Goal: Task Accomplishment & Management: Manage account settings

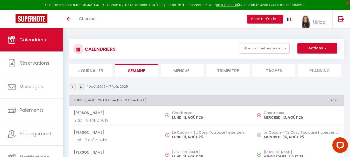
click at [186, 68] on li "Mensuel" at bounding box center [182, 70] width 43 height 13
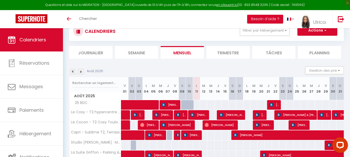
scroll to position [26, 0]
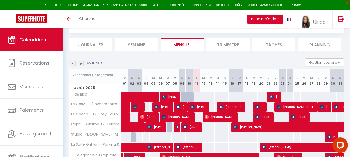
click at [196, 97] on div "50" at bounding box center [197, 97] width 8 height 10
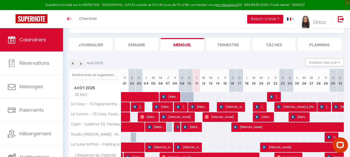
click at [196, 97] on div "50" at bounding box center [197, 97] width 8 height 10
click at [196, 98] on div "50" at bounding box center [197, 97] width 8 height 10
click at [202, 99] on div "50" at bounding box center [204, 97] width 8 height 10
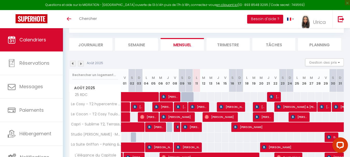
click at [202, 98] on div "50" at bounding box center [204, 97] width 8 height 10
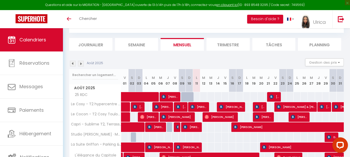
click at [202, 98] on div "50" at bounding box center [204, 97] width 8 height 10
click at [317, 61] on button "Gestion des prix" at bounding box center [324, 63] width 39 height 8
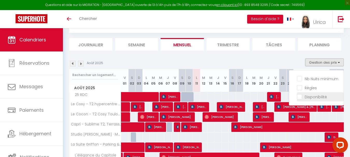
click at [302, 97] on input "Disponibilité" at bounding box center [320, 96] width 47 height 5
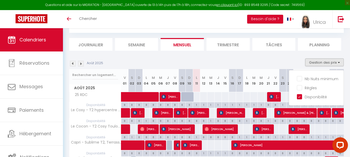
click at [195, 98] on div "50" at bounding box center [197, 97] width 8 height 10
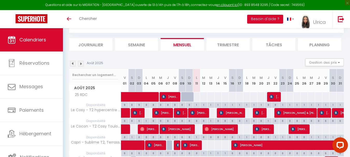
click at [195, 98] on div "50" at bounding box center [197, 97] width 8 height 10
click at [196, 104] on div "1" at bounding box center [196, 104] width 7 height 5
click at [194, 105] on div "1" at bounding box center [196, 104] width 7 height 5
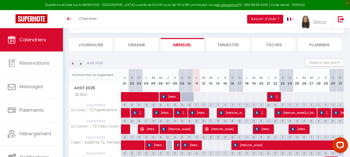
click at [196, 106] on div "1" at bounding box center [196, 104] width 7 height 5
click at [195, 86] on th "L 11" at bounding box center [196, 80] width 7 height 23
click at [194, 99] on div "50" at bounding box center [197, 97] width 8 height 10
click at [195, 98] on div "50" at bounding box center [197, 97] width 8 height 10
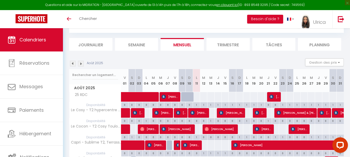
click at [195, 98] on div "50" at bounding box center [197, 97] width 8 height 10
click at [312, 63] on button "Gestion des prix" at bounding box center [324, 63] width 39 height 8
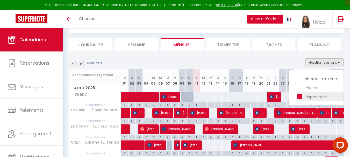
click at [299, 95] on input "Disponibilité" at bounding box center [320, 96] width 47 height 5
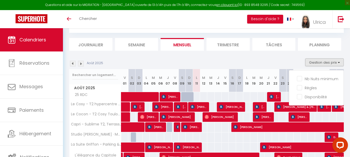
click at [197, 98] on div "50" at bounding box center [197, 97] width 8 height 10
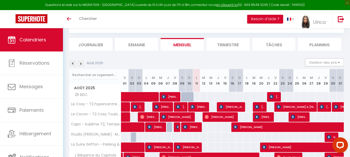
click at [197, 98] on div "50" at bounding box center [197, 97] width 8 height 10
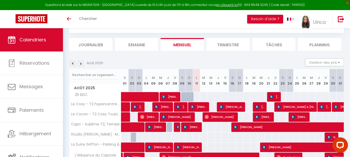
click at [198, 98] on div "50" at bounding box center [197, 97] width 8 height 10
click at [328, 62] on button "Gestion des prix" at bounding box center [324, 63] width 39 height 8
click at [328, 63] on button "Gestion des prix" at bounding box center [324, 63] width 39 height 8
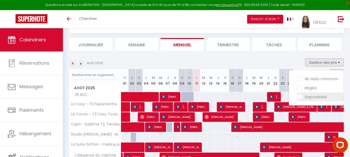
click at [301, 97] on input "Disponibilité" at bounding box center [320, 96] width 47 height 5
checkbox input "true"
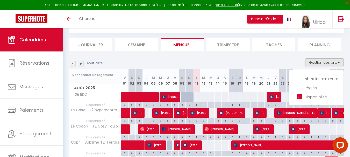
click at [186, 95] on div at bounding box center [189, 97] width 7 height 10
select select
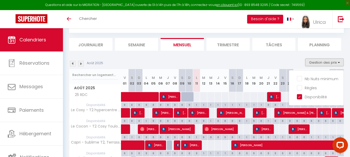
select select
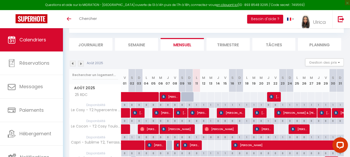
click at [197, 95] on div "50" at bounding box center [197, 97] width 8 height 10
select select
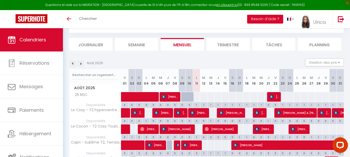
select select
click at [197, 105] on div "1" at bounding box center [196, 104] width 7 height 5
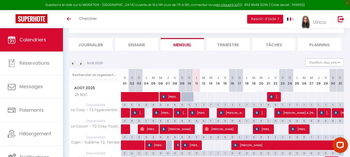
click at [197, 105] on div "1" at bounding box center [196, 104] width 7 height 5
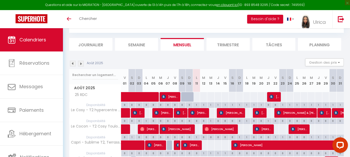
click at [197, 105] on div "1" at bounding box center [196, 104] width 7 height 5
click at [204, 104] on div "1" at bounding box center [203, 104] width 7 height 5
click at [309, 61] on button "Gestion des prix" at bounding box center [324, 63] width 39 height 8
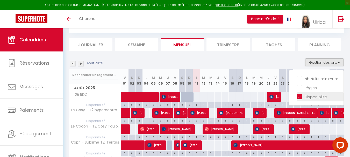
click at [299, 98] on input "Disponibilité" at bounding box center [320, 96] width 47 height 5
checkbox input "false"
select select
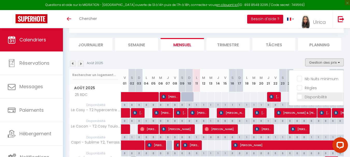
select select
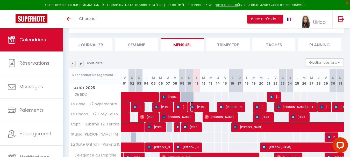
click at [200, 102] on span "[PERSON_NAME]" at bounding box center [198, 107] width 17 height 10
select select "OK"
select select "KO"
select select "0"
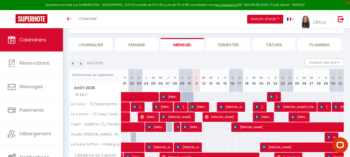
select select "1"
select select
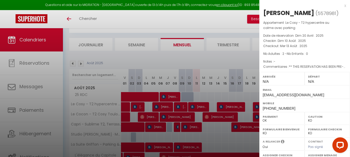
click at [215, 92] on div at bounding box center [175, 78] width 350 height 157
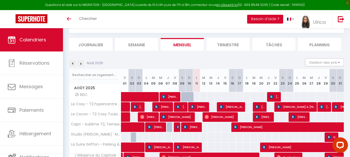
click at [215, 95] on div "52" at bounding box center [218, 97] width 8 height 10
click at [197, 99] on div "50" at bounding box center [197, 97] width 8 height 10
click at [197, 100] on div "50" at bounding box center [197, 97] width 8 height 10
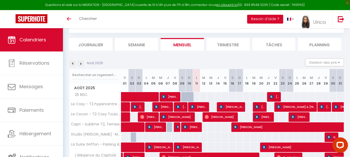
click at [197, 100] on div "50" at bounding box center [197, 97] width 8 height 10
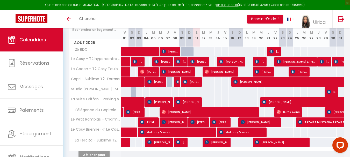
scroll to position [78, 0]
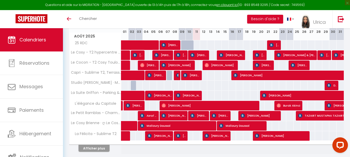
click at [206, 92] on div "38" at bounding box center [204, 96] width 8 height 10
type input "38"
type input "[DATE] Août 2025"
type input "Mer 13 Août 2025"
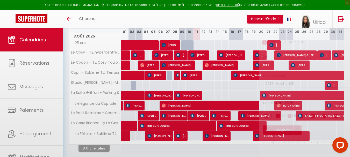
click at [207, 92] on div at bounding box center [175, 78] width 350 height 157
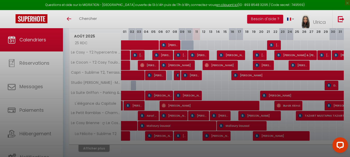
click at [207, 92] on div at bounding box center [175, 78] width 350 height 157
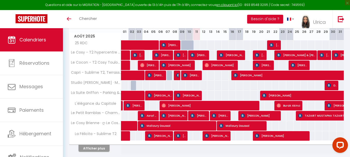
click at [207, 90] on td "50" at bounding box center [210, 86] width 7 height 10
click at [210, 87] on div "50" at bounding box center [211, 86] width 8 height 10
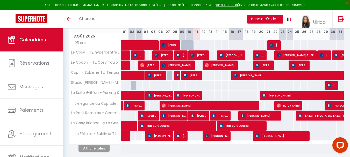
click at [210, 87] on div "50" at bounding box center [211, 86] width 8 height 10
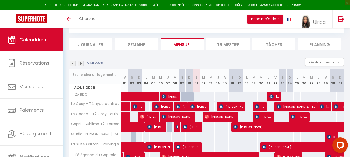
scroll to position [26, 0]
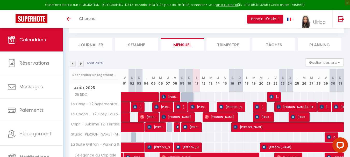
click at [197, 96] on div "50" at bounding box center [197, 97] width 8 height 10
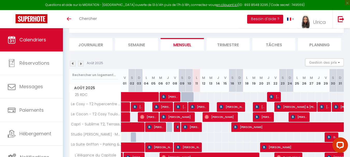
click at [197, 96] on div "50" at bounding box center [197, 97] width 8 height 10
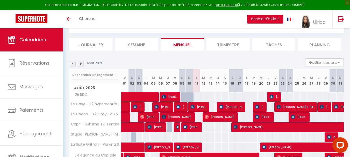
click at [197, 96] on div "50" at bounding box center [197, 97] width 8 height 10
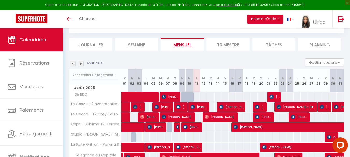
click at [197, 96] on div "50" at bounding box center [197, 97] width 8 height 10
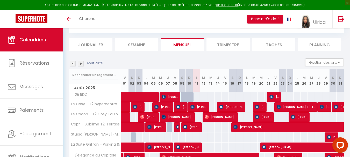
click at [197, 96] on div "50" at bounding box center [197, 97] width 8 height 10
click at [199, 96] on div "50" at bounding box center [197, 97] width 8 height 10
click at [204, 96] on div "50" at bounding box center [204, 97] width 8 height 10
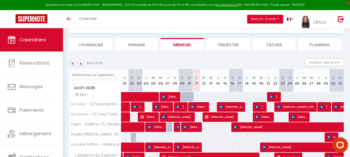
drag, startPoint x: 204, startPoint y: 96, endPoint x: 198, endPoint y: 98, distance: 6.8
click at [198, 98] on div "50" at bounding box center [197, 97] width 8 height 10
click at [196, 98] on div "50" at bounding box center [197, 97] width 8 height 10
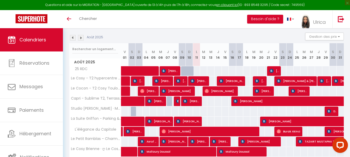
click at [196, 73] on div "50" at bounding box center [197, 71] width 8 height 10
click at [196, 75] on div "50" at bounding box center [197, 71] width 8 height 10
click at [196, 74] on div "50" at bounding box center [197, 71] width 8 height 10
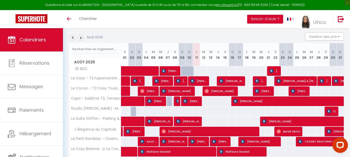
click at [196, 74] on div "50" at bounding box center [197, 71] width 8 height 10
click at [197, 74] on div "50" at bounding box center [197, 71] width 8 height 10
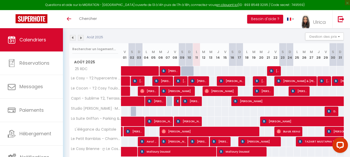
click at [197, 74] on div "50" at bounding box center [197, 71] width 8 height 10
click at [198, 75] on div "50" at bounding box center [197, 71] width 8 height 10
click at [198, 72] on div "50" at bounding box center [197, 71] width 8 height 10
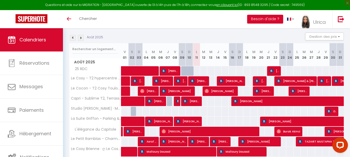
click at [198, 72] on div "50" at bounding box center [197, 71] width 8 height 10
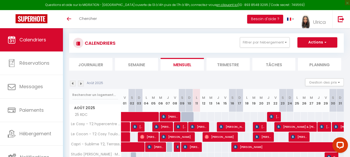
scroll to position [0, 0]
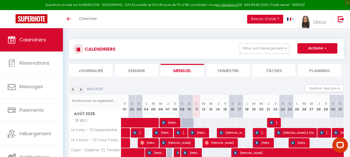
click at [199, 123] on div "50" at bounding box center [197, 123] width 8 height 10
click at [200, 123] on tr "25 RDC 50 [PERSON_NAME] 50 50" at bounding box center [206, 123] width 275 height 10
click at [200, 123] on div "50" at bounding box center [204, 123] width 8 height 10
click at [201, 122] on div "50" at bounding box center [204, 123] width 8 height 10
click at [199, 122] on tr "25 RDC 50 [PERSON_NAME] 50 50" at bounding box center [206, 123] width 275 height 10
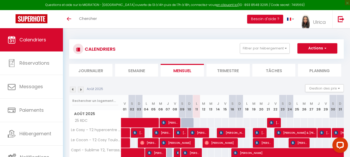
click at [196, 121] on div "50" at bounding box center [197, 123] width 8 height 10
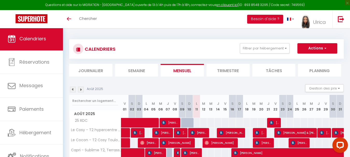
click at [196, 121] on div "50" at bounding box center [197, 123] width 8 height 10
click at [196, 122] on div "50" at bounding box center [197, 123] width 8 height 10
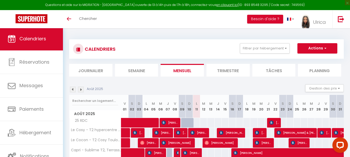
click at [196, 123] on div "50" at bounding box center [197, 123] width 8 height 10
click at [196, 122] on div "50" at bounding box center [197, 123] width 8 height 10
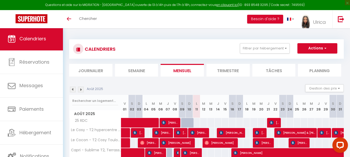
click at [196, 122] on div "50" at bounding box center [197, 123] width 8 height 10
click at [197, 122] on div "50" at bounding box center [197, 123] width 8 height 10
click at [267, 46] on button "Filtrer par hébergement" at bounding box center [265, 48] width 50 height 10
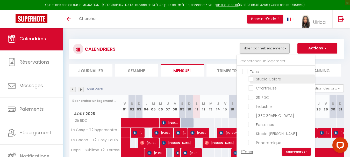
click at [252, 79] on input "Studio Coloré" at bounding box center [280, 78] width 65 height 5
checkbox input "true"
checkbox input "false"
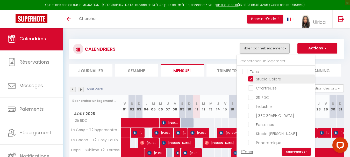
checkbox input "false"
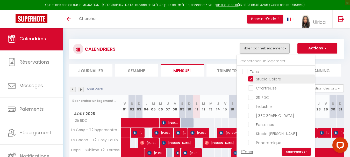
checkbox input "false"
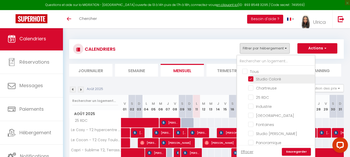
checkbox input "false"
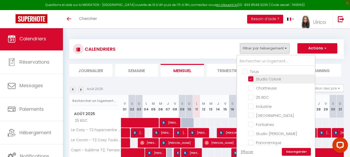
checkbox input "false"
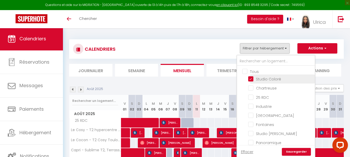
checkbox input "false"
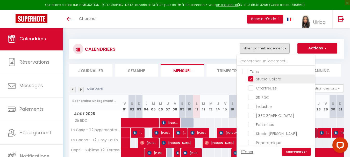
checkbox input "false"
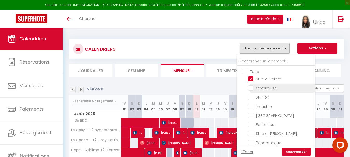
click at [252, 89] on input "Chartreuse" at bounding box center [280, 87] width 65 height 5
checkbox input "true"
checkbox input "false"
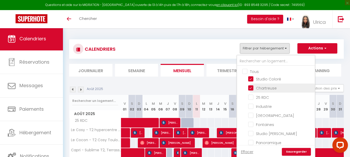
checkbox input "false"
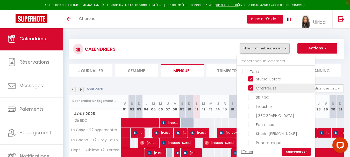
checkbox input "false"
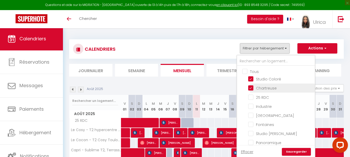
checkbox input "false"
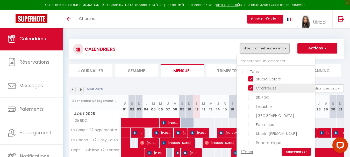
checkbox input "false"
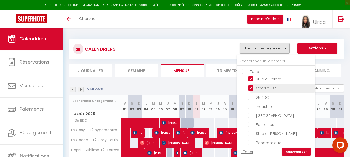
checkbox input "false"
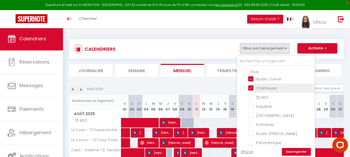
checkbox input "false"
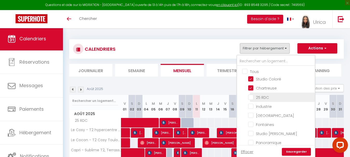
click at [251, 97] on input "25 RDC" at bounding box center [280, 96] width 65 height 5
checkbox input "true"
checkbox input "false"
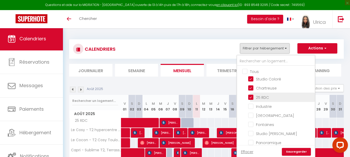
checkbox input "false"
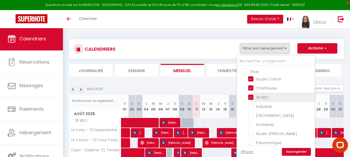
checkbox input "false"
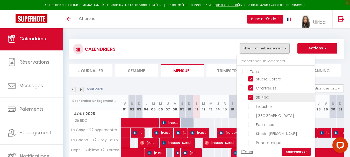
checkbox input "false"
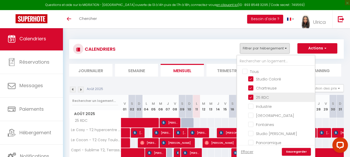
checkbox input "false"
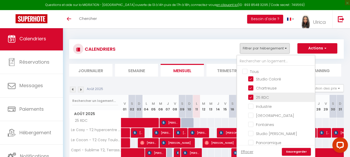
checkbox input "false"
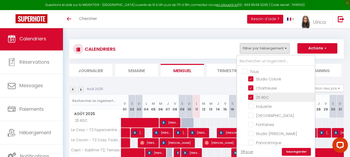
checkbox input "false"
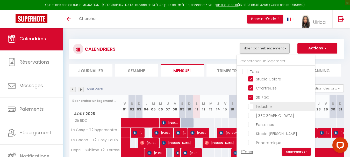
click at [252, 104] on input "Industrie" at bounding box center [280, 106] width 65 height 5
checkbox input "true"
checkbox input "false"
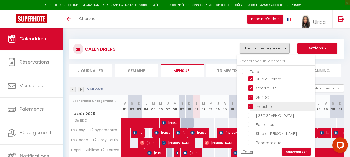
checkbox input "false"
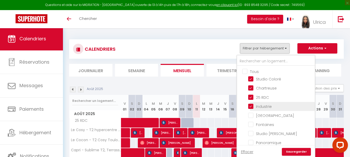
checkbox input "false"
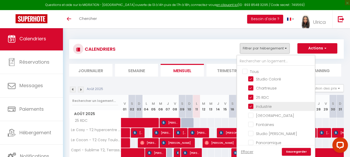
checkbox input "false"
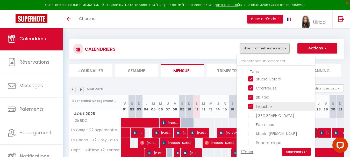
checkbox input "false"
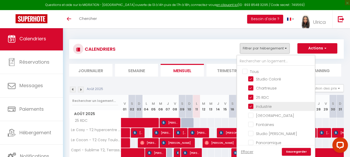
checkbox input "false"
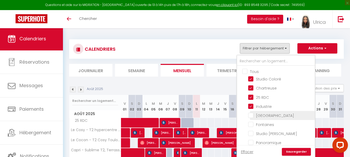
click at [251, 114] on input "[GEOGRAPHIC_DATA]" at bounding box center [280, 115] width 65 height 5
checkbox input "true"
checkbox input "false"
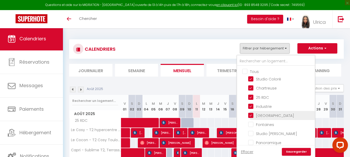
checkbox input "false"
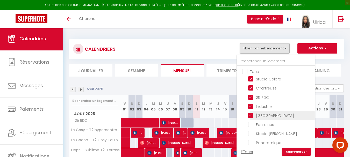
checkbox input "false"
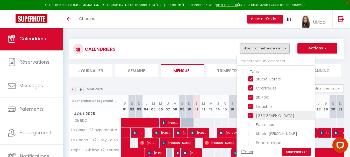
checkbox input "false"
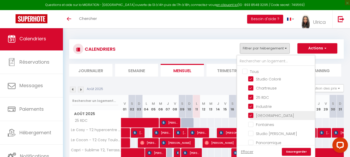
checkbox input "false"
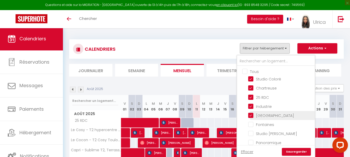
checkbox input "false"
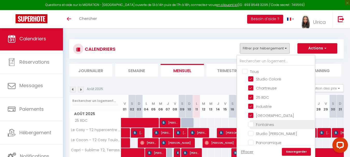
click at [250, 124] on input "Fontaines" at bounding box center [280, 124] width 65 height 5
checkbox input "true"
checkbox input "false"
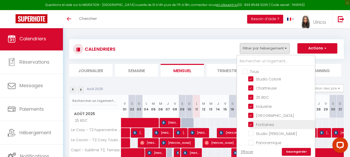
checkbox input "false"
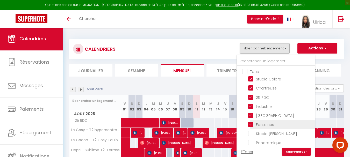
checkbox input "false"
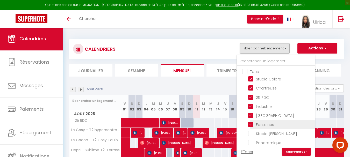
checkbox input "false"
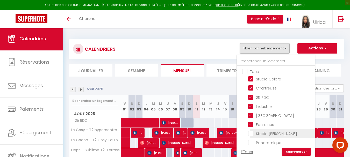
click at [252, 134] on input "Studio [PERSON_NAME]" at bounding box center [280, 133] width 65 height 5
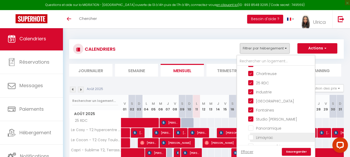
scroll to position [26, 0]
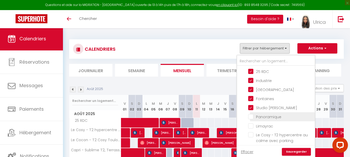
click at [252, 116] on input "Panoramique" at bounding box center [280, 116] width 65 height 5
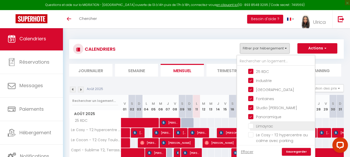
click at [252, 127] on input "Limayrac" at bounding box center [280, 125] width 65 height 5
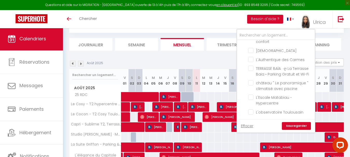
click at [293, 128] on link "Sauvegarder" at bounding box center [296, 126] width 29 height 8
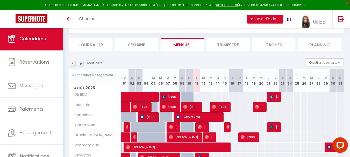
click at [197, 97] on div "50" at bounding box center [197, 97] width 8 height 10
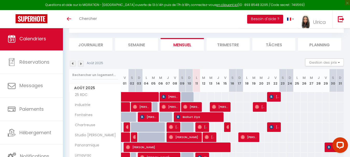
click at [197, 97] on div "50" at bounding box center [197, 97] width 8 height 10
click at [248, 137] on span "[PERSON_NAME]" at bounding box center [249, 137] width 17 height 10
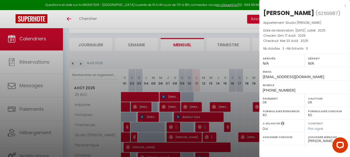
click at [242, 120] on div at bounding box center [175, 78] width 350 height 157
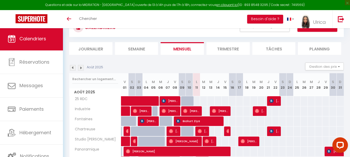
scroll to position [22, 0]
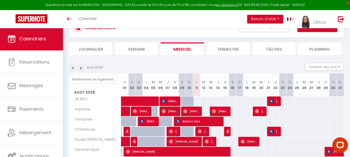
click at [194, 98] on div "50" at bounding box center [197, 102] width 8 height 10
click at [198, 101] on div "50" at bounding box center [197, 102] width 8 height 10
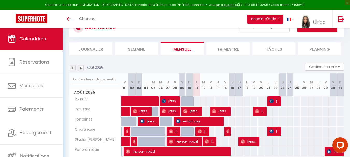
click at [198, 101] on div "50" at bounding box center [197, 102] width 8 height 10
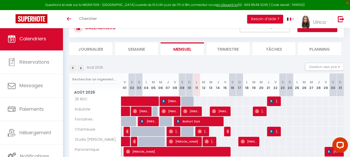
click at [198, 102] on div "50" at bounding box center [197, 102] width 8 height 10
drag, startPoint x: 198, startPoint y: 102, endPoint x: 204, endPoint y: 93, distance: 10.9
click at [198, 101] on div "50" at bounding box center [197, 102] width 8 height 10
click at [340, 19] on img at bounding box center [341, 19] width 6 height 6
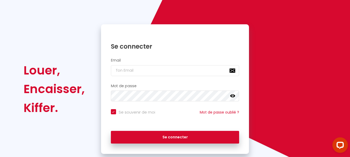
scroll to position [44, 0]
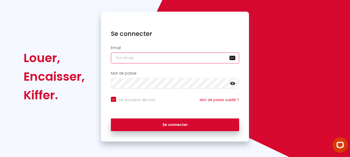
click at [141, 59] on input "email" at bounding box center [175, 58] width 128 height 11
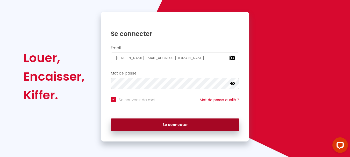
click at [159, 126] on button "Se connecter" at bounding box center [175, 125] width 128 height 13
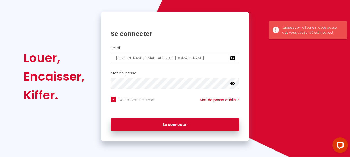
click at [231, 83] on icon at bounding box center [232, 83] width 5 height 5
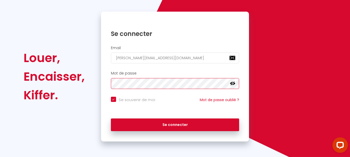
click at [111, 119] on button "Se connecter" at bounding box center [175, 125] width 128 height 13
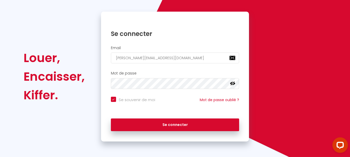
click at [219, 144] on div "BUTTON Affichage optimisé sur l'application mobile ×" at bounding box center [175, 150] width 350 height 16
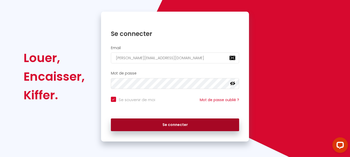
click at [197, 124] on button "Se connecter" at bounding box center [175, 125] width 128 height 13
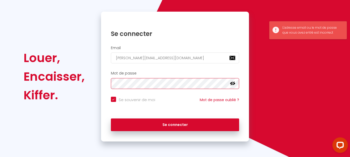
click at [111, 119] on button "Se connecter" at bounding box center [175, 125] width 128 height 13
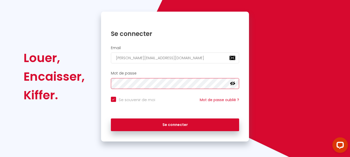
click at [111, 119] on button "Se connecter" at bounding box center [175, 125] width 128 height 13
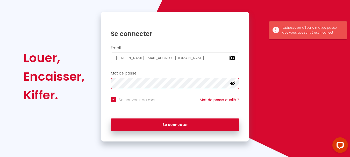
click at [111, 119] on button "Se connecter" at bounding box center [175, 125] width 128 height 13
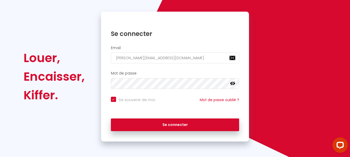
click at [234, 84] on icon at bounding box center [232, 84] width 5 height 4
click at [234, 84] on icon at bounding box center [232, 83] width 5 height 3
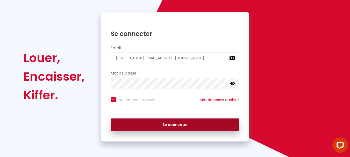
click at [136, 125] on button "Se connecter" at bounding box center [175, 125] width 128 height 13
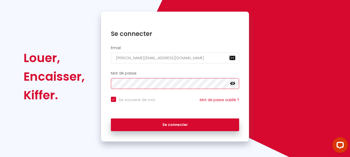
click at [111, 119] on button "Se connecter" at bounding box center [175, 125] width 128 height 13
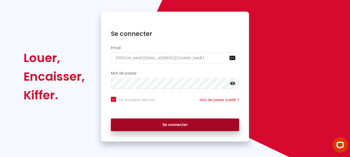
click at [126, 125] on button "Se connecter" at bounding box center [175, 125] width 128 height 13
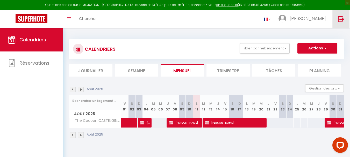
click at [341, 21] on img at bounding box center [341, 19] width 6 height 6
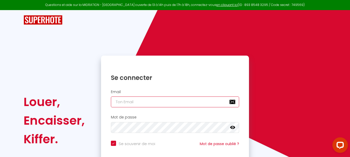
click at [144, 105] on input "email" at bounding box center [175, 102] width 128 height 11
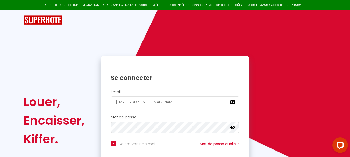
click at [231, 127] on icon at bounding box center [232, 127] width 5 height 3
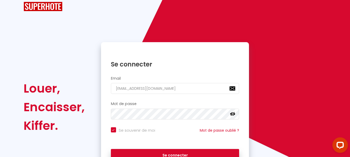
scroll to position [26, 0]
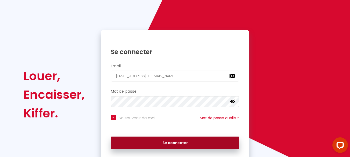
click at [176, 141] on button "Se connecter" at bounding box center [175, 143] width 128 height 13
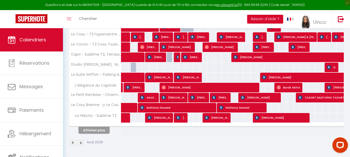
scroll to position [96, 0]
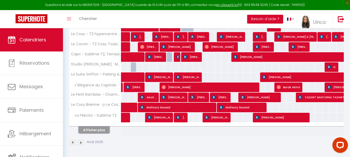
click at [104, 131] on button "Afficher plus" at bounding box center [93, 130] width 31 height 7
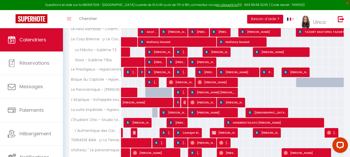
scroll to position [174, 0]
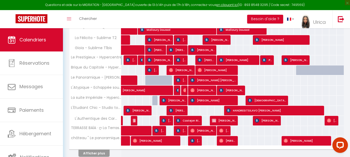
click at [91, 150] on div "Afficher plus" at bounding box center [94, 153] width 54 height 7
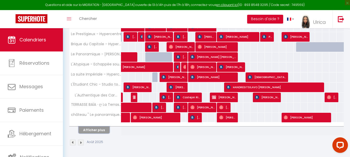
click at [98, 130] on button "Afficher plus" at bounding box center [93, 130] width 31 height 7
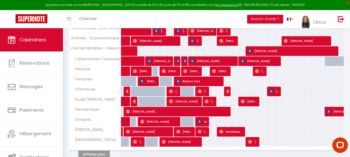
scroll to position [298, 0]
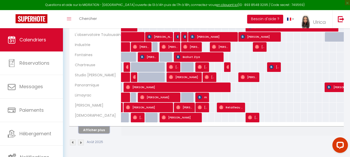
click at [99, 131] on button "Afficher plus" at bounding box center [93, 130] width 31 height 7
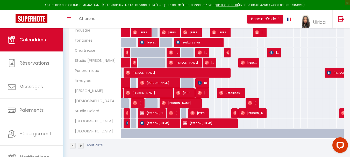
scroll to position [316, 0]
